Goal: Use online tool/utility

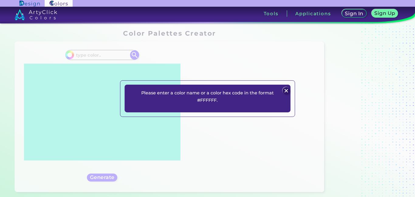
click at [287, 87] on img at bounding box center [286, 90] width 7 height 7
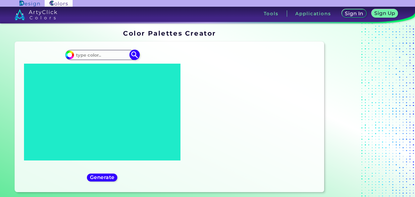
click at [104, 57] on input at bounding box center [102, 55] width 57 height 8
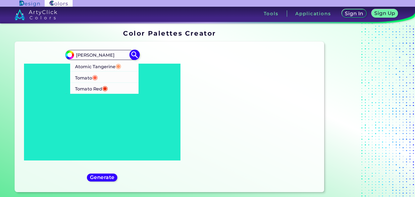
type input "[PERSON_NAME]"
click at [113, 93] on li "Tomato Red ◉" at bounding box center [104, 87] width 69 height 11
type input "#ec2d01"
type input "#EC2D01"
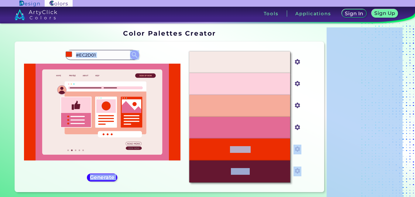
drag, startPoint x: 211, startPoint y: 148, endPoint x: 327, endPoint y: 129, distance: 117.3
click at [45, 112] on div "Oops - something went wrong. Please try again. #F6E9E6 #f6e9e6 #FDD1DD #fdd1dd …" at bounding box center [169, 117] width 309 height 150
click at [234, 155] on div "#EC2D01" at bounding box center [239, 149] width 101 height 22
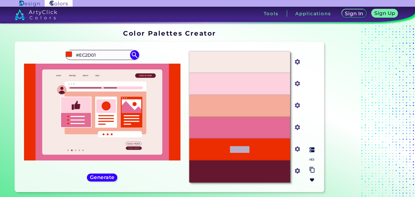
drag, startPoint x: 224, startPoint y: 147, endPoint x: 262, endPoint y: 153, distance: 38.1
click at [262, 153] on div "#EC2D01" at bounding box center [239, 149] width 101 height 22
copy p "#EC2D01"
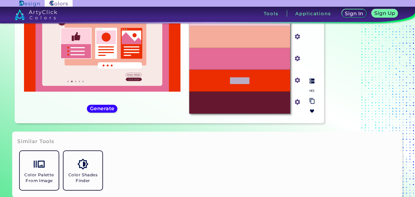
scroll to position [71, 0]
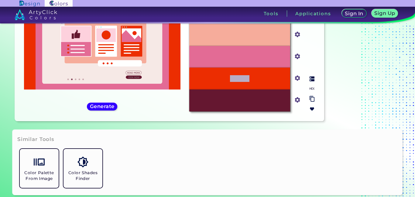
click at [321, 146] on div "Color Palette From Image Color Shades Finder" at bounding box center [207, 168] width 380 height 44
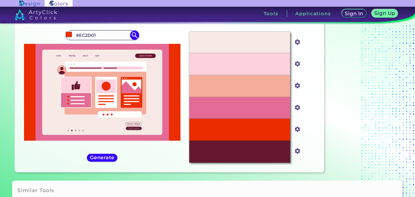
scroll to position [17, 0]
